Goal: Task Accomplishment & Management: Manage account settings

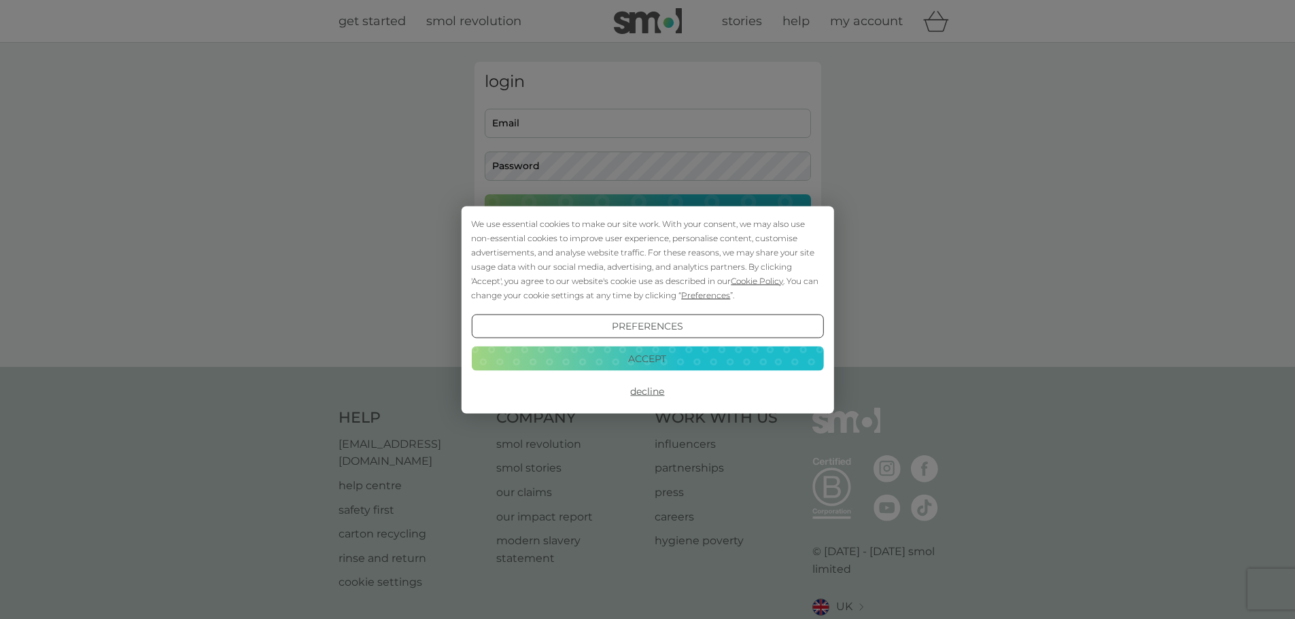
click at [660, 356] on button "Accept" at bounding box center [647, 359] width 352 height 24
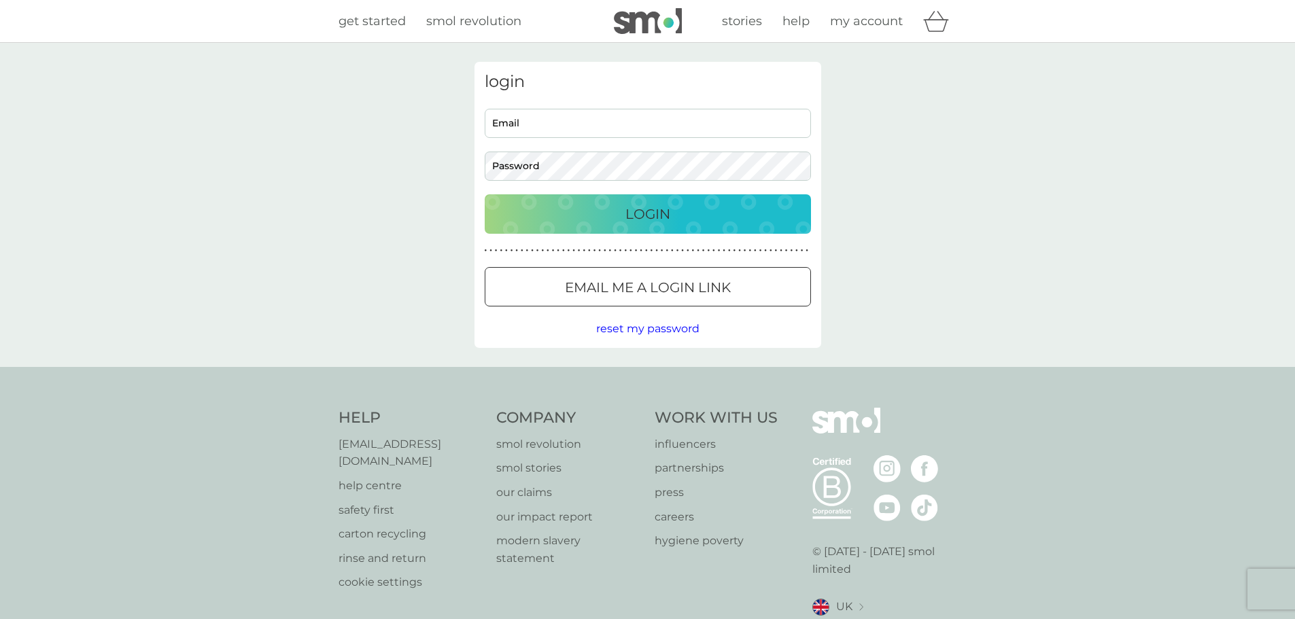
click at [543, 116] on input "Email" at bounding box center [648, 123] width 326 height 29
type input "[EMAIL_ADDRESS][DOMAIN_NAME]"
click at [634, 214] on p "Login" at bounding box center [648, 214] width 45 height 22
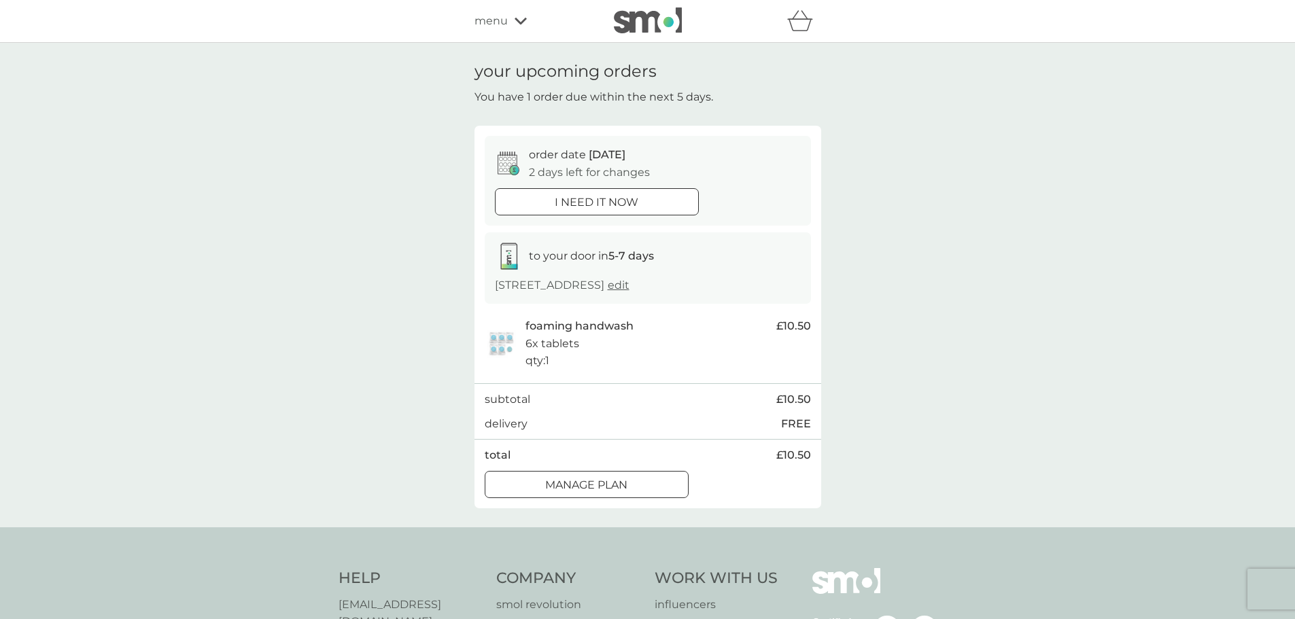
click at [630, 489] on div "Manage plan" at bounding box center [587, 486] width 203 height 18
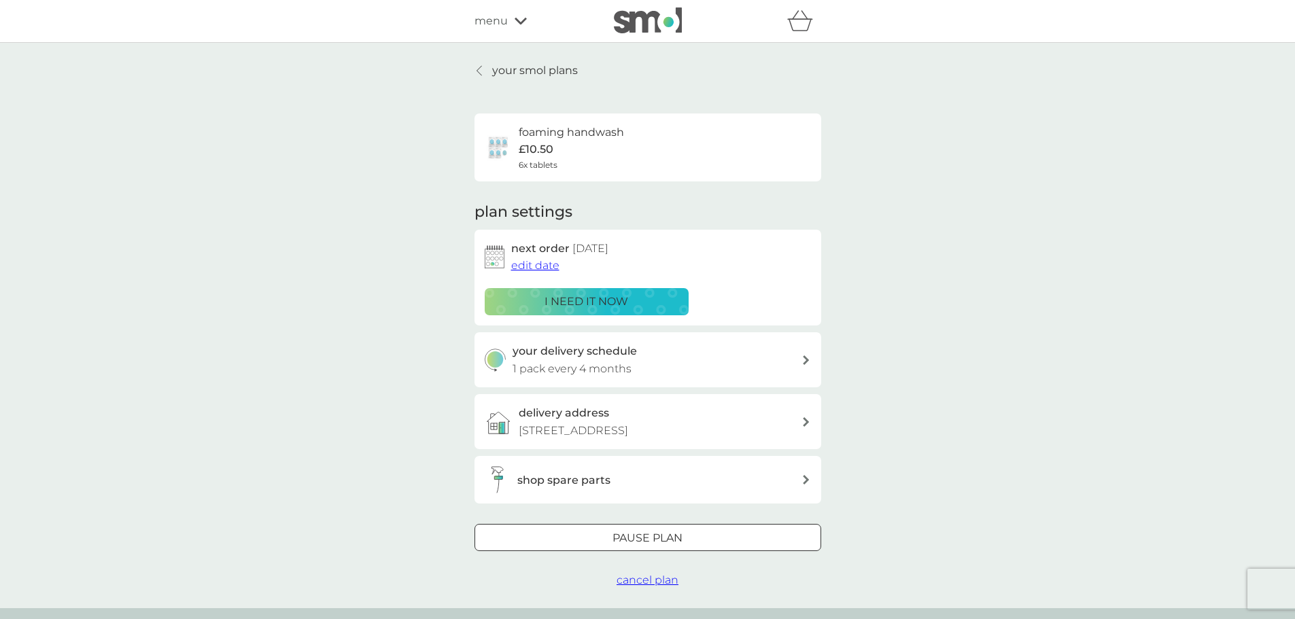
click at [481, 67] on icon at bounding box center [479, 71] width 5 height 10
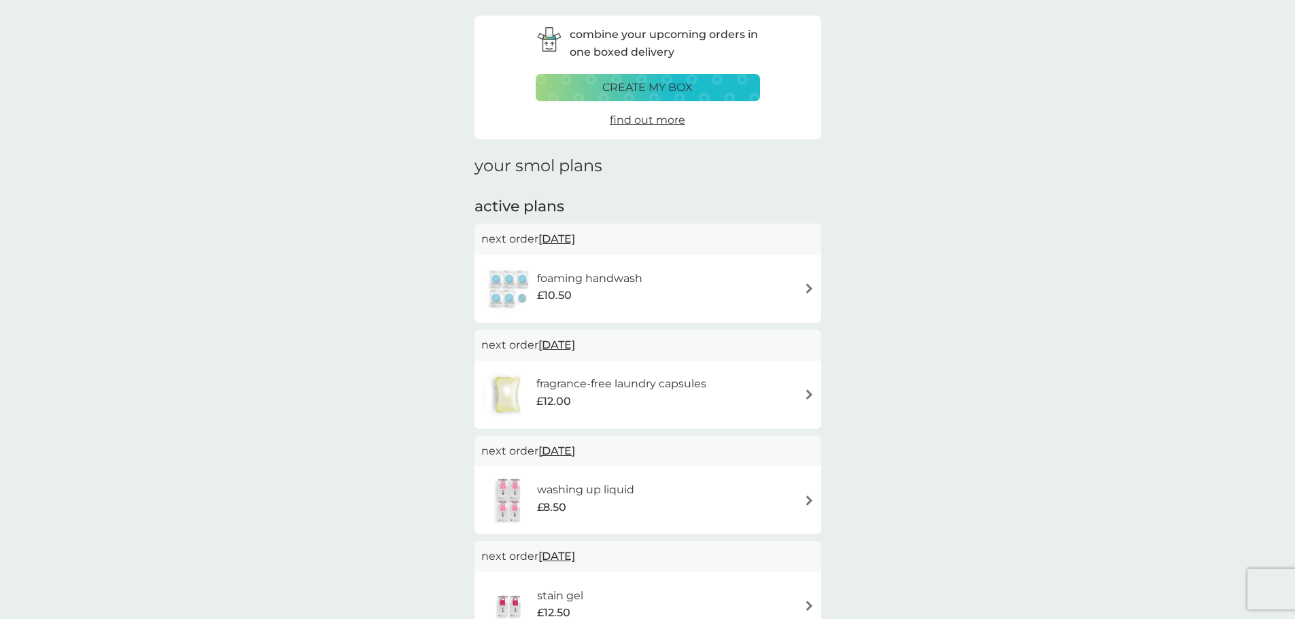
scroll to position [68, 0]
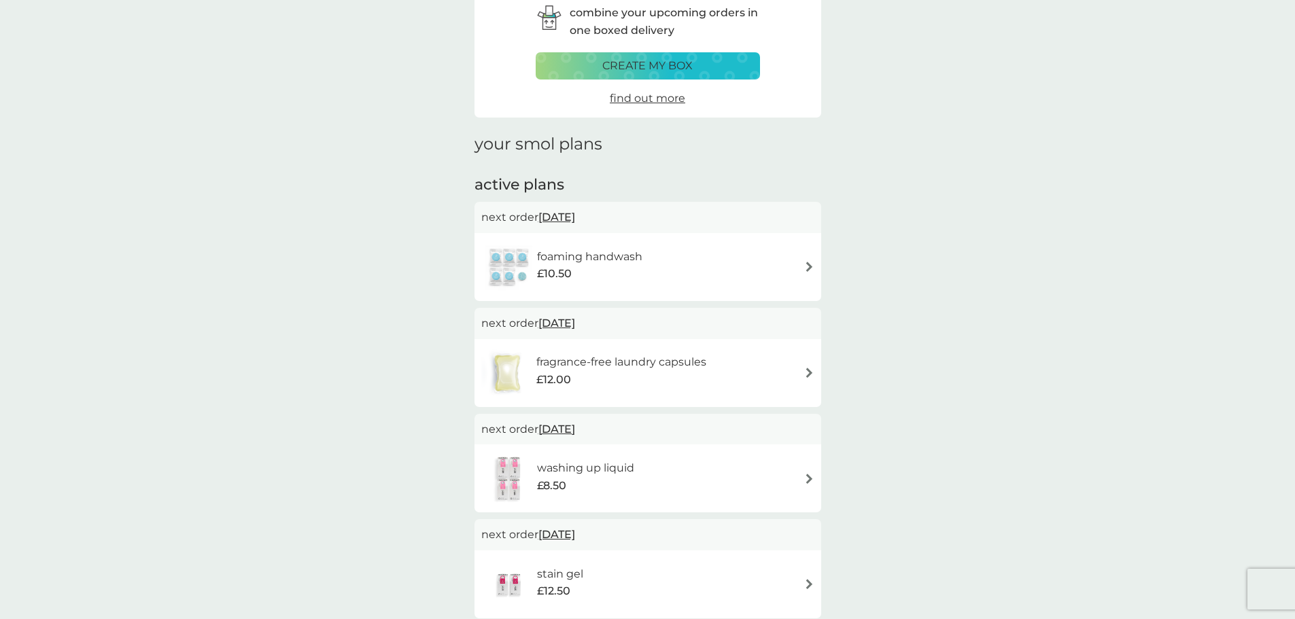
click at [617, 264] on h6 "foaming handwash" at bounding box center [589, 257] width 105 height 18
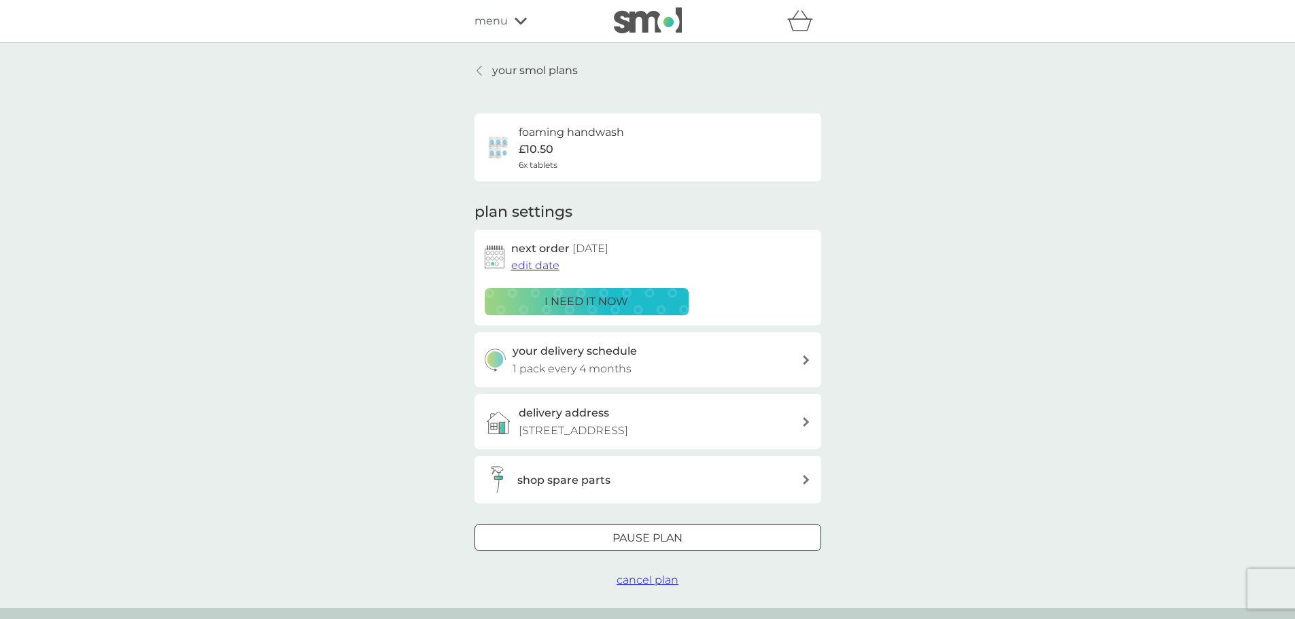
click at [526, 262] on span "edit date" at bounding box center [535, 265] width 48 height 13
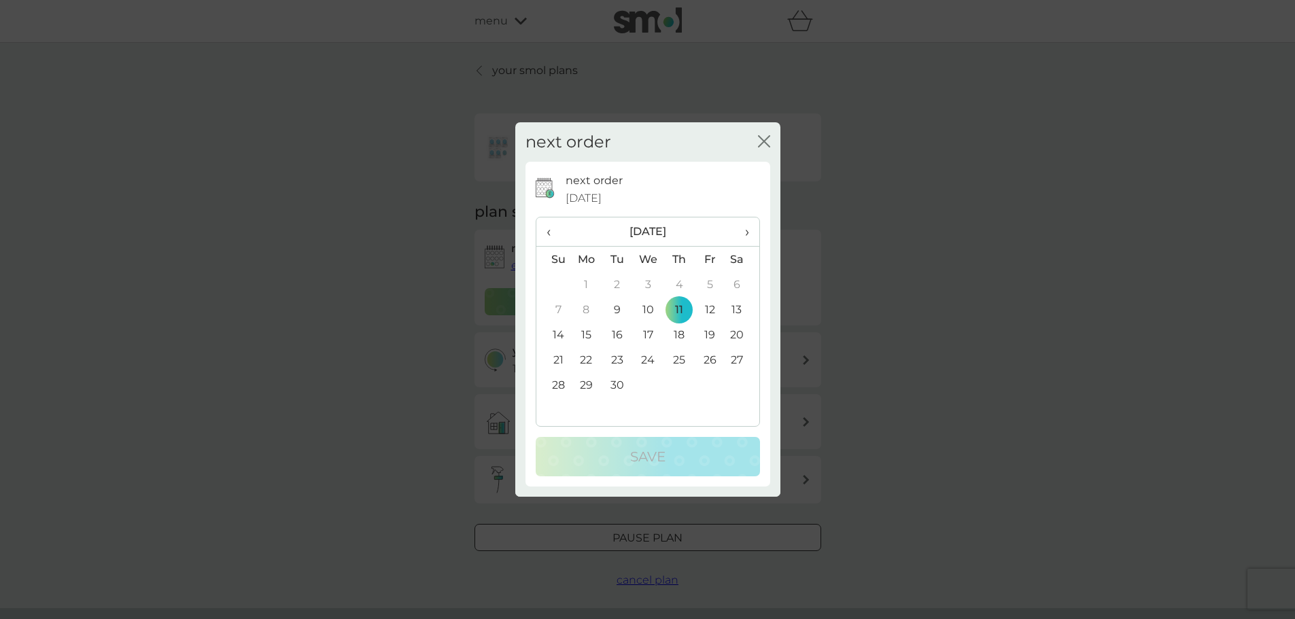
click at [588, 381] on td "29" at bounding box center [586, 385] width 31 height 25
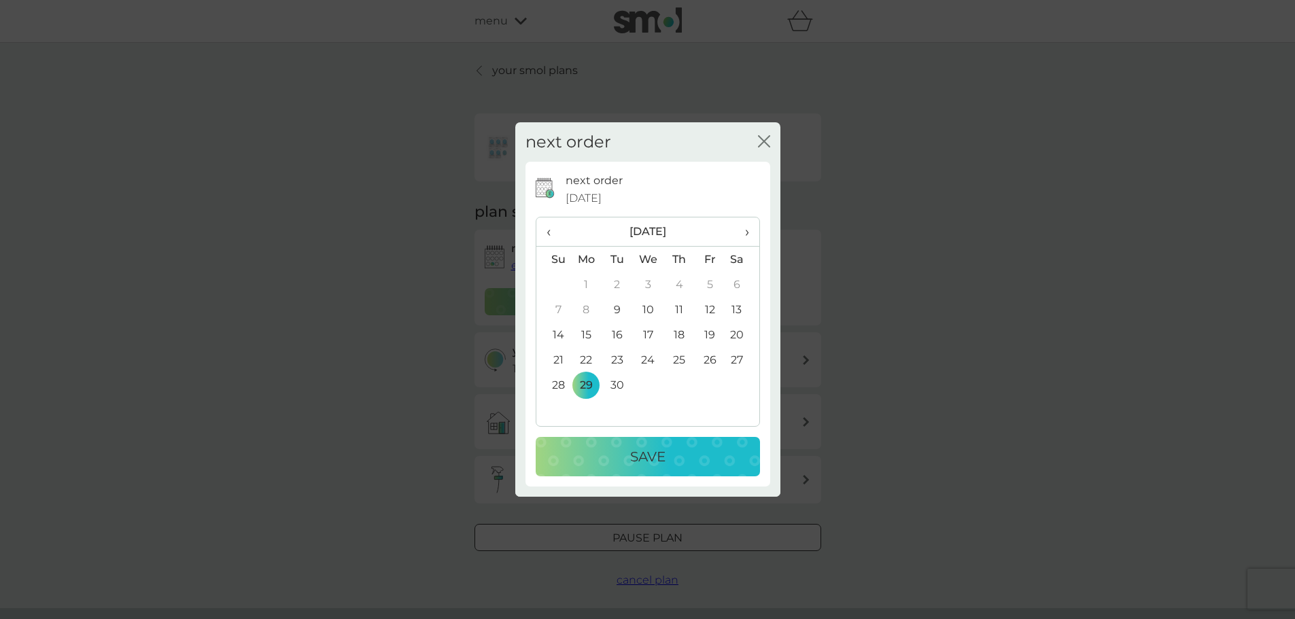
click at [660, 456] on p "Save" at bounding box center [647, 457] width 35 height 22
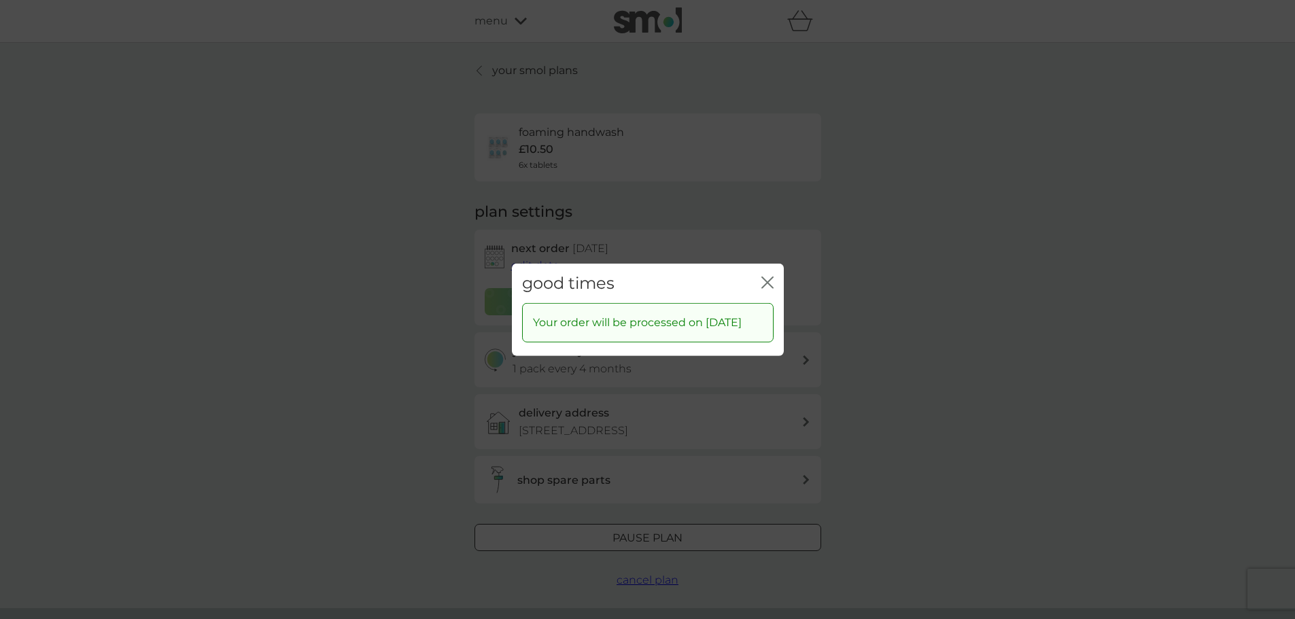
click at [768, 277] on icon "close" at bounding box center [768, 282] width 12 height 12
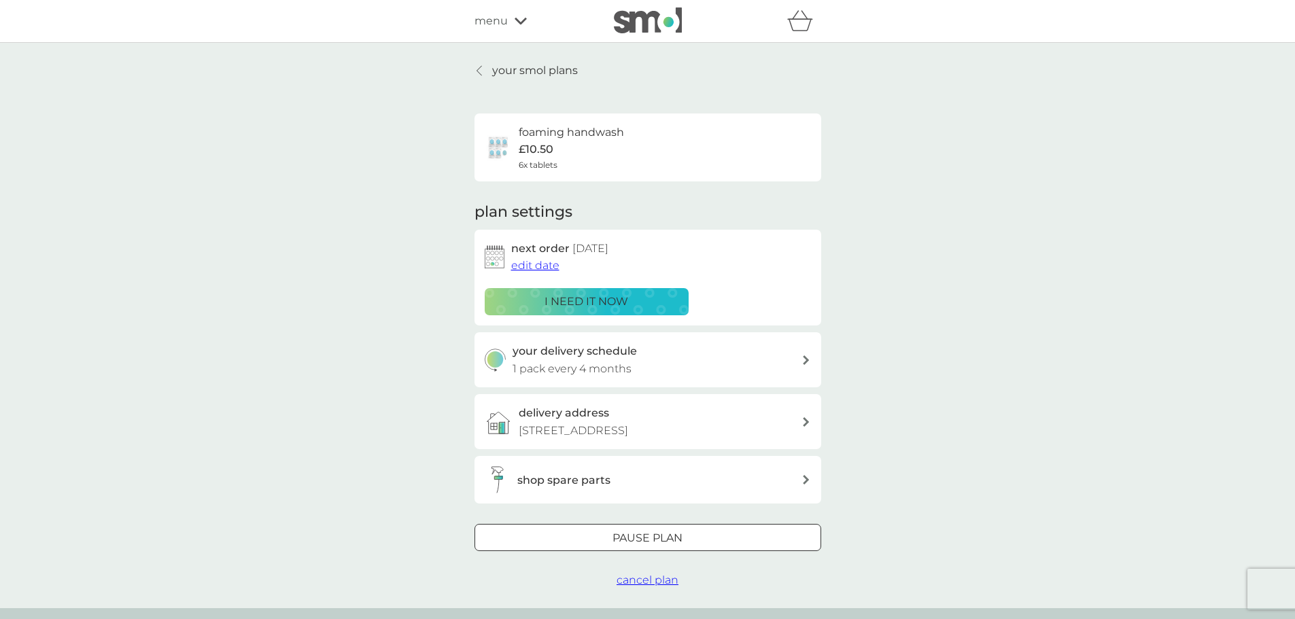
click at [519, 73] on p "your smol plans" at bounding box center [535, 71] width 86 height 18
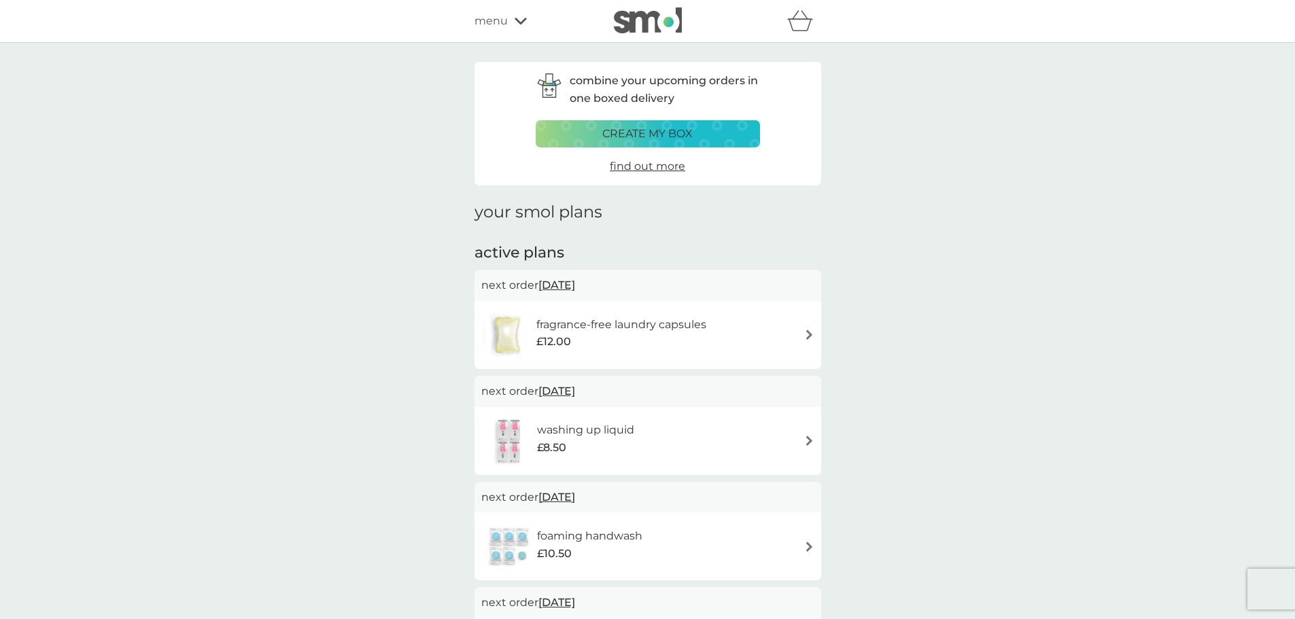
click at [506, 15] on span "menu" at bounding box center [491, 21] width 33 height 18
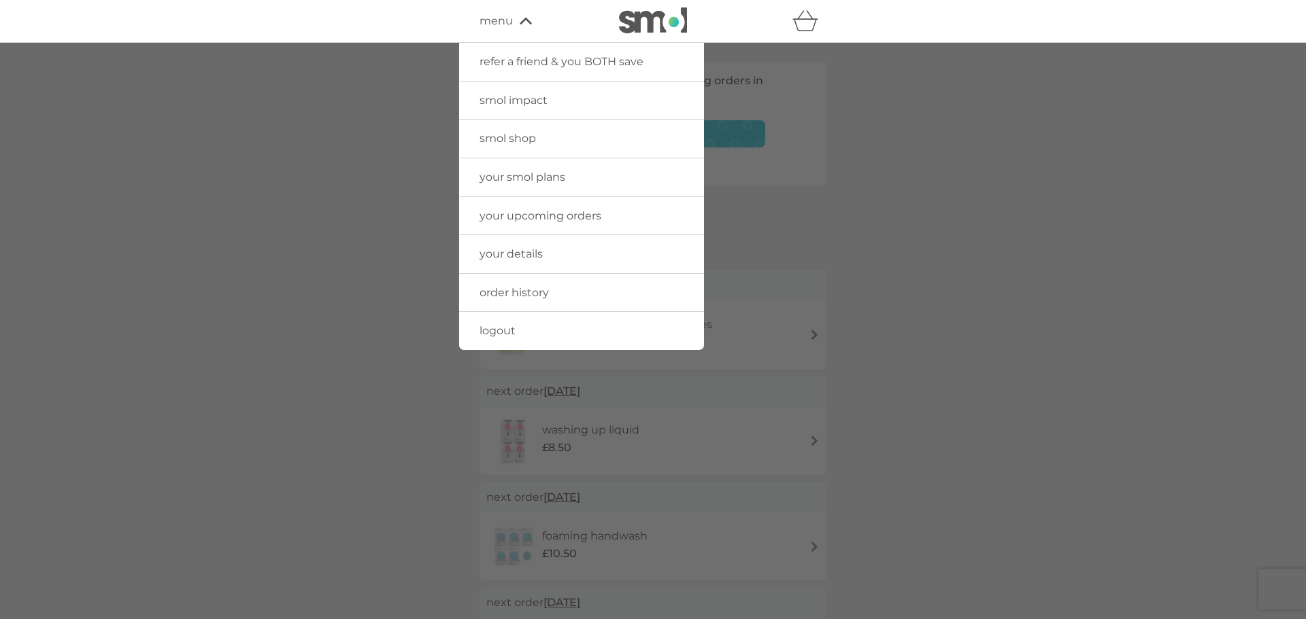
click at [500, 328] on span "logout" at bounding box center [497, 330] width 36 height 13
